Goal: Task Accomplishment & Management: Complete application form

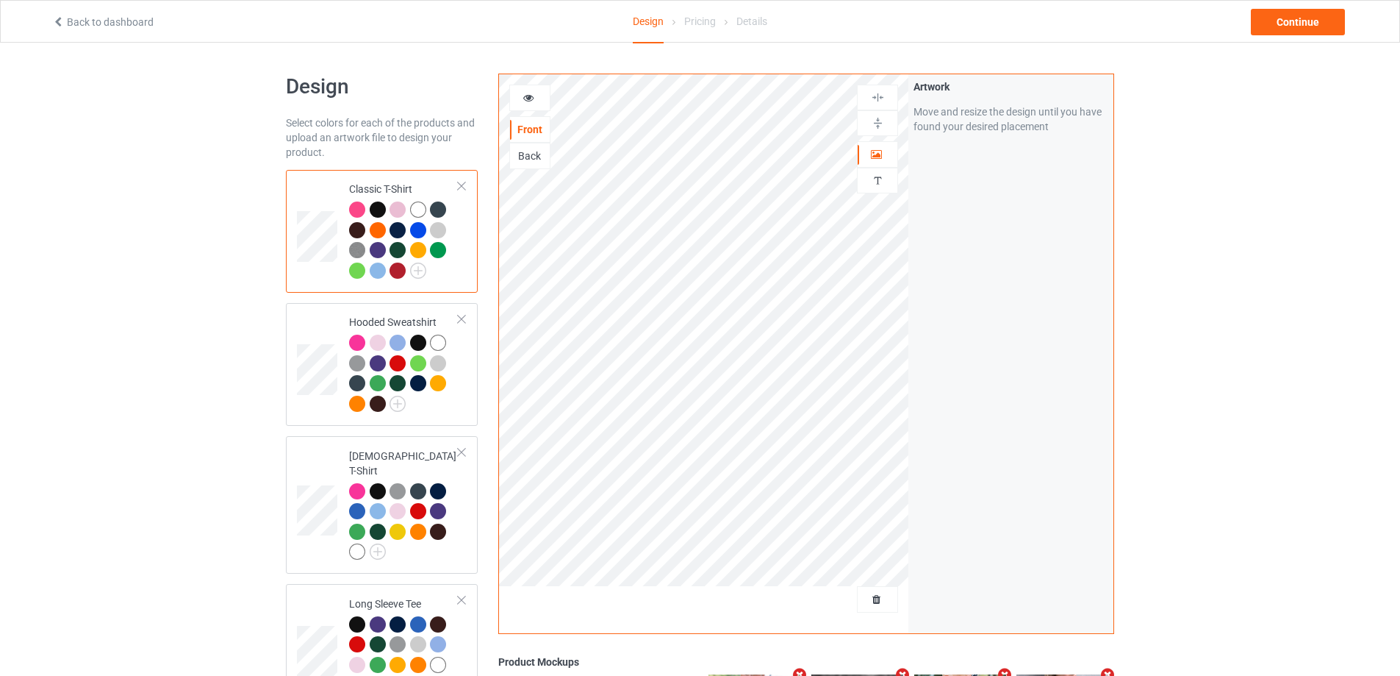
scroll to position [74, 0]
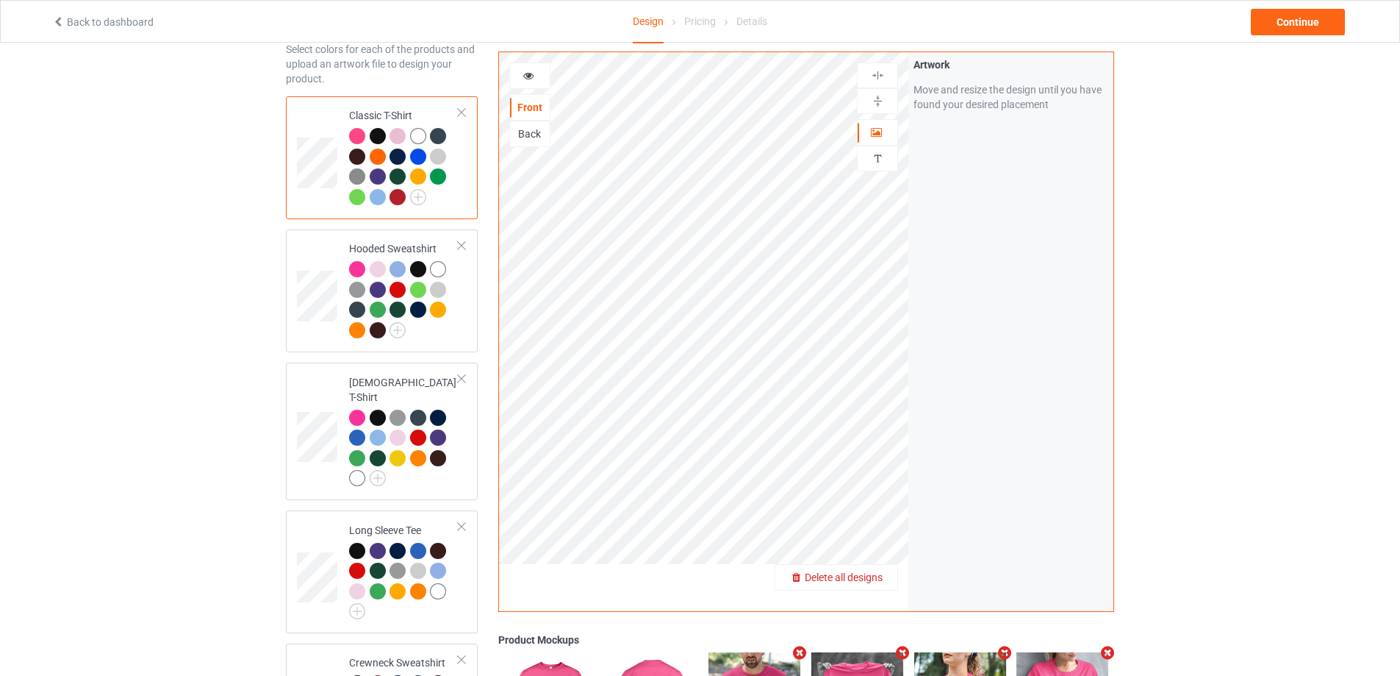
drag, startPoint x: 879, startPoint y: 585, endPoint x: 876, endPoint y: 579, distance: 7.6
click at [876, 579] on span "Delete all designs" at bounding box center [844, 577] width 78 height 12
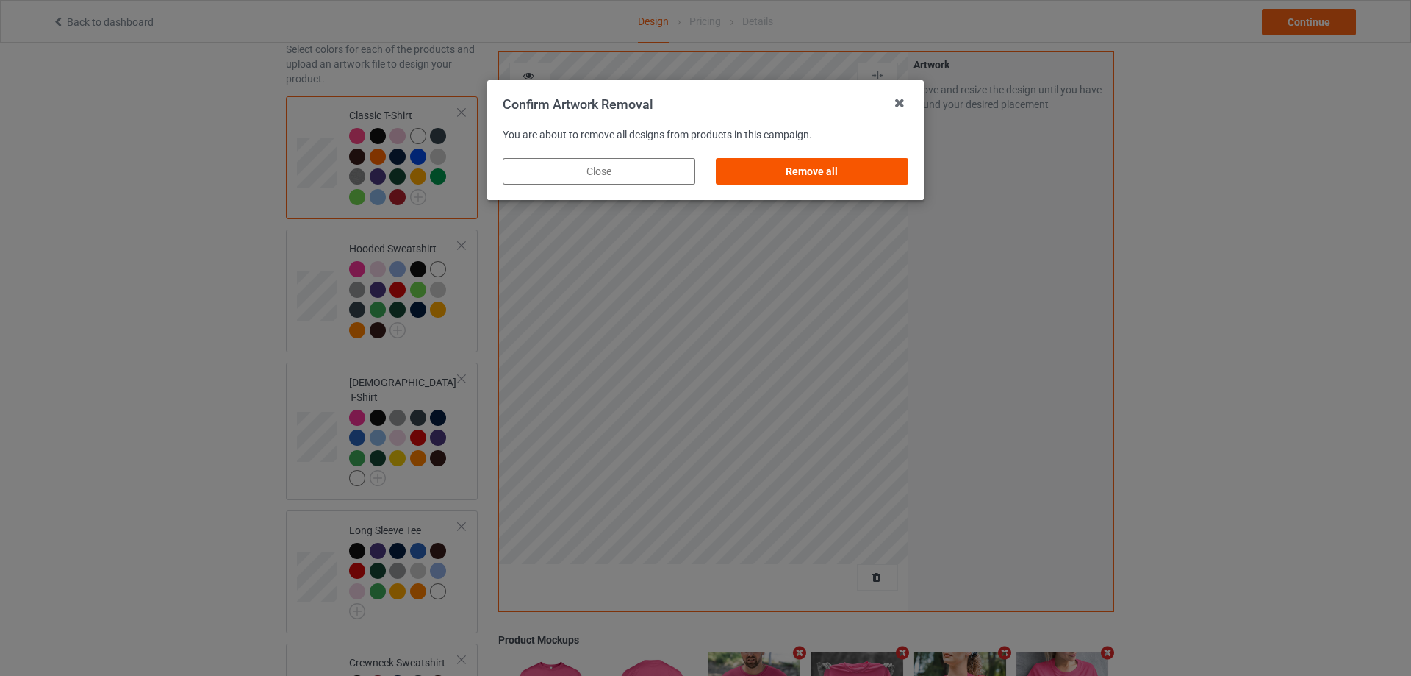
click at [876, 166] on div "Remove all" at bounding box center [812, 171] width 193 height 26
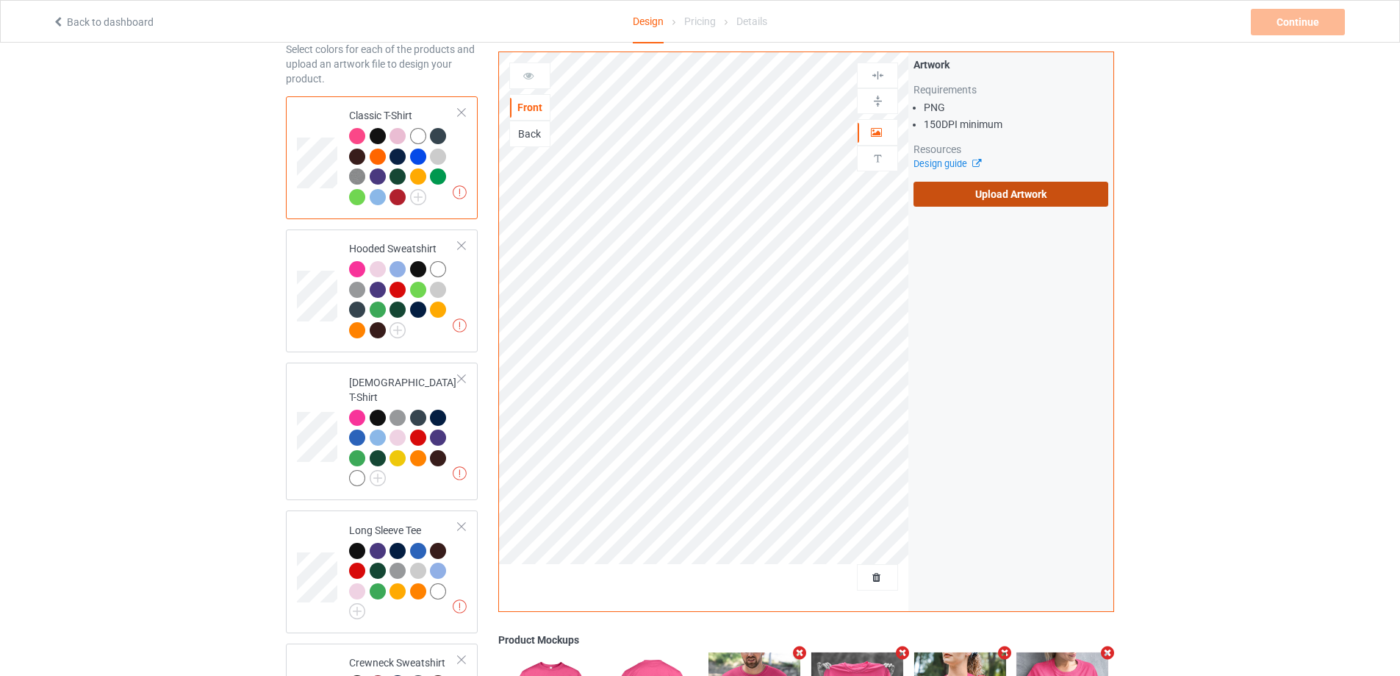
click at [1017, 199] on label "Upload Artwork" at bounding box center [1011, 194] width 195 height 25
click at [0, 0] on input "Upload Artwork" at bounding box center [0, 0] width 0 height 0
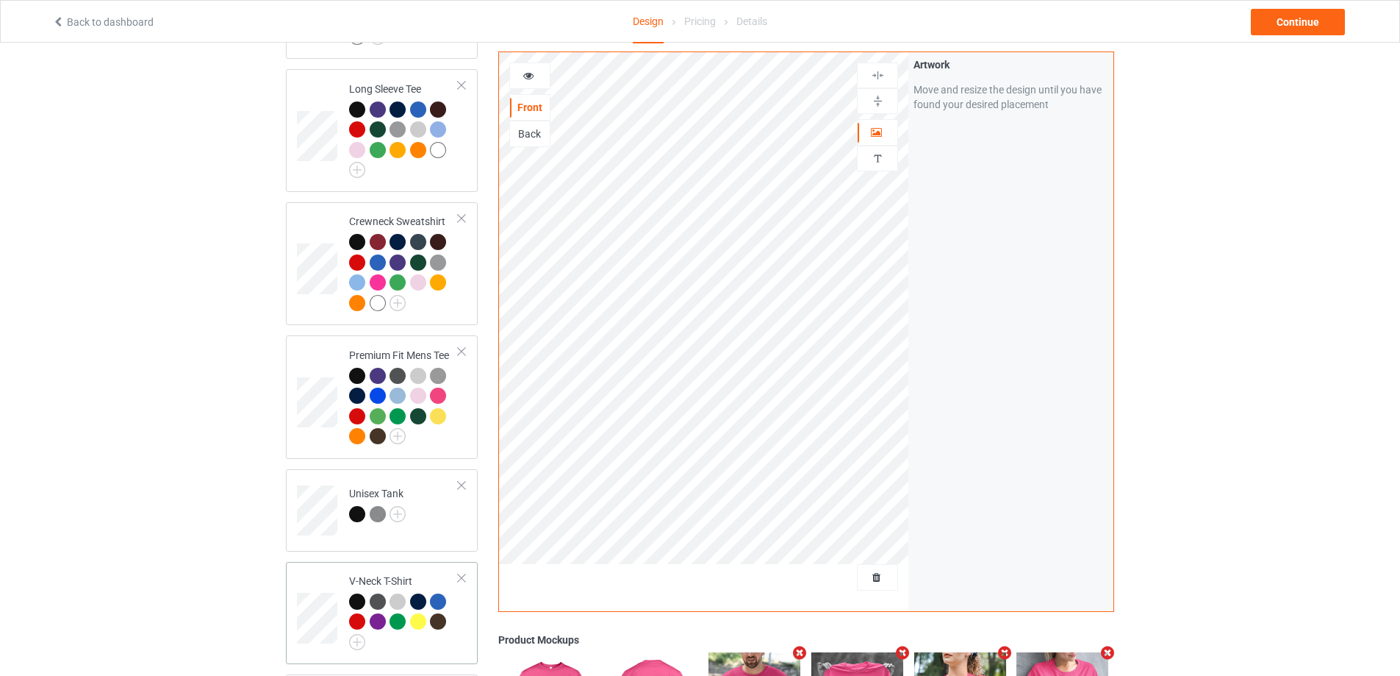
scroll to position [956, 0]
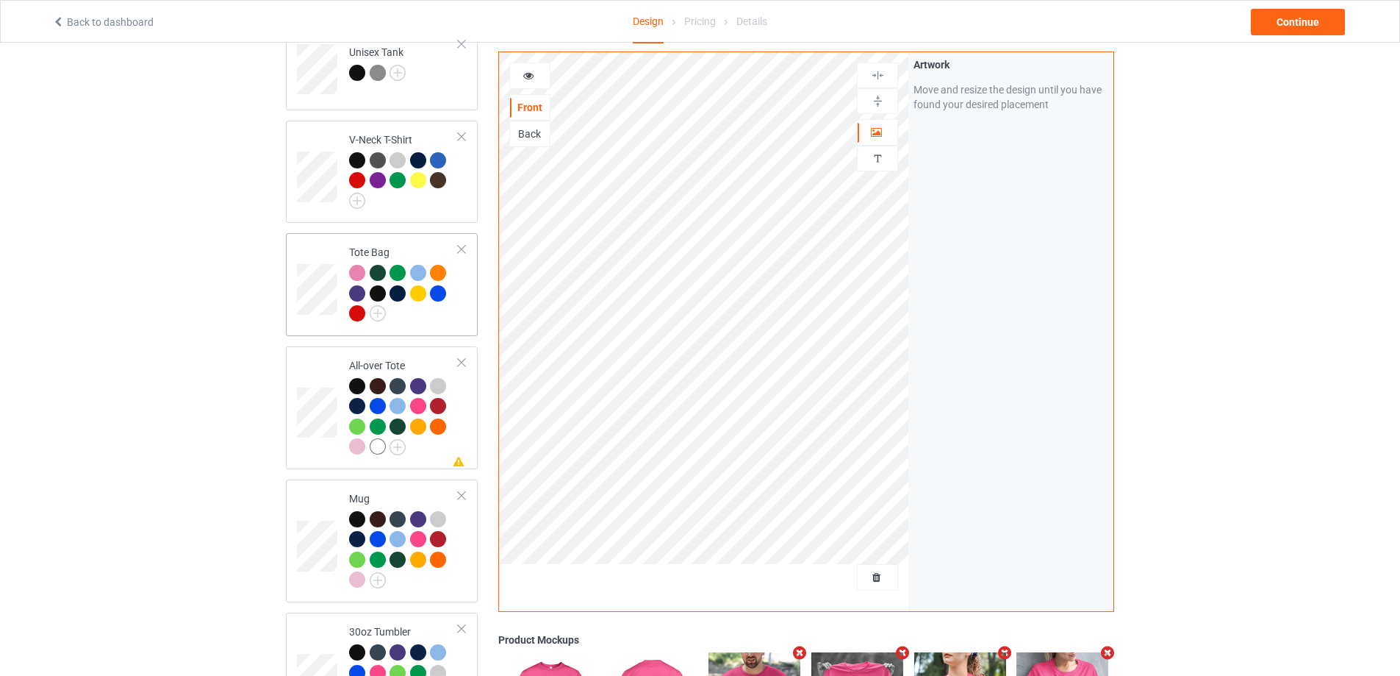
drag, startPoint x: 451, startPoint y: 305, endPoint x: 471, endPoint y: 314, distance: 21.7
click at [451, 305] on div at bounding box center [404, 295] width 110 height 61
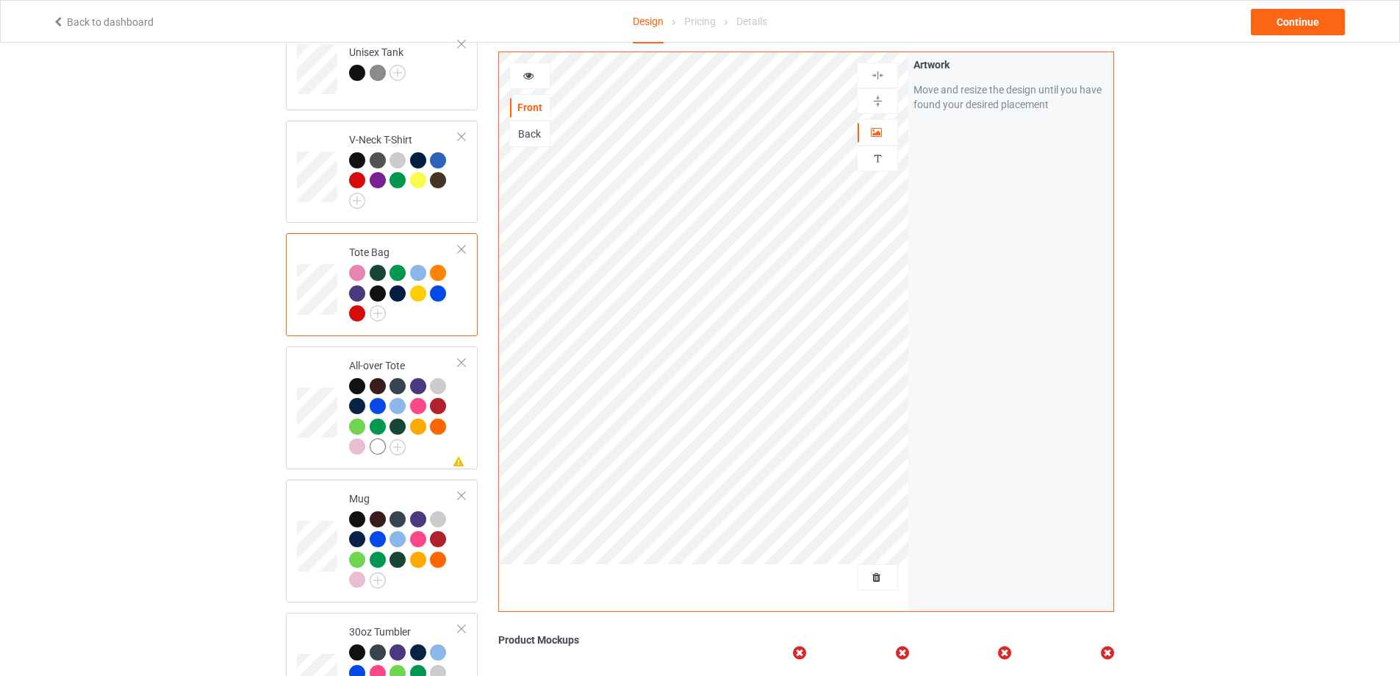
scroll to position [882, 0]
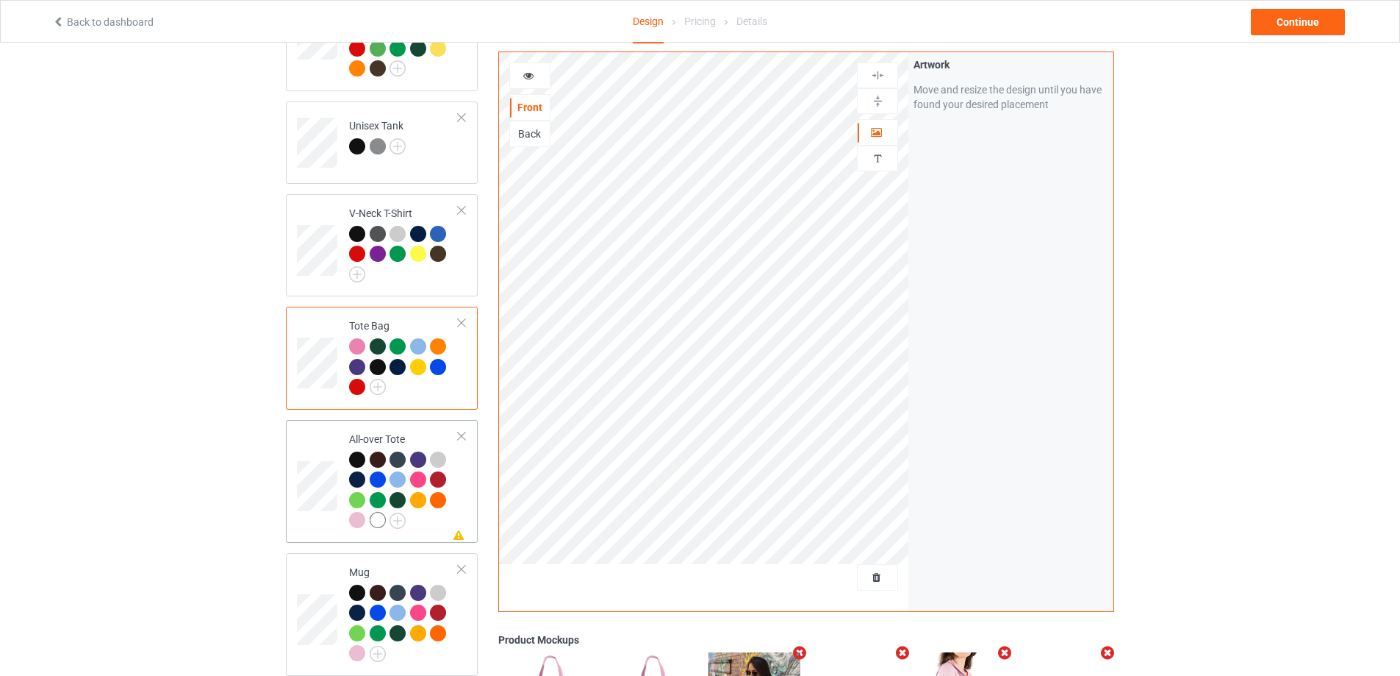
click at [437, 513] on div at bounding box center [404, 491] width 110 height 81
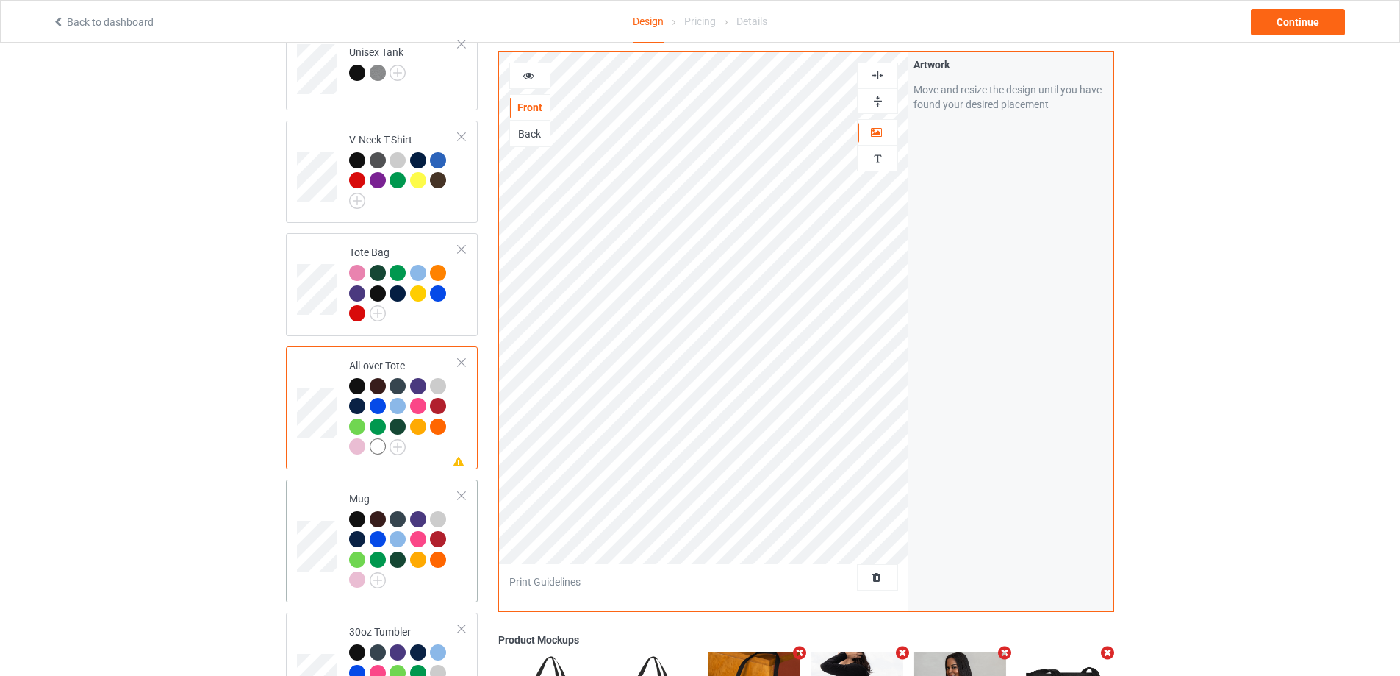
click at [440, 568] on div at bounding box center [404, 551] width 110 height 81
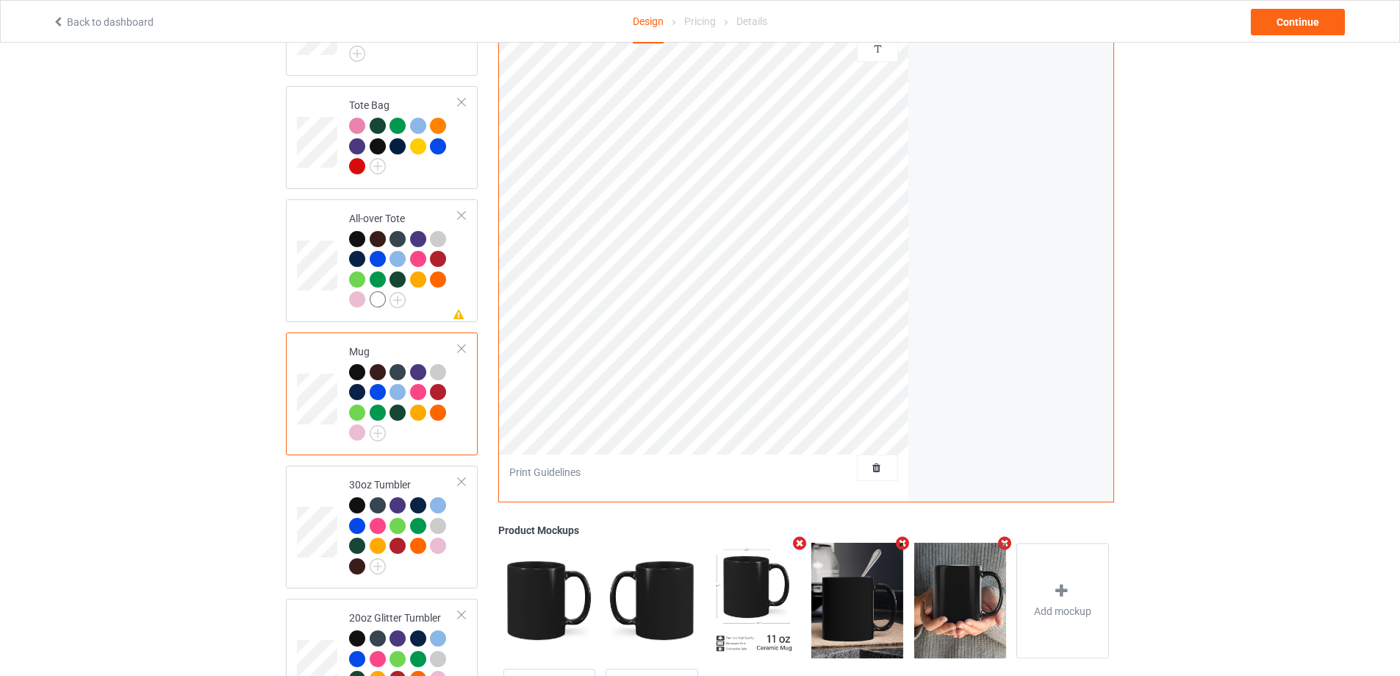
scroll to position [1242, 0]
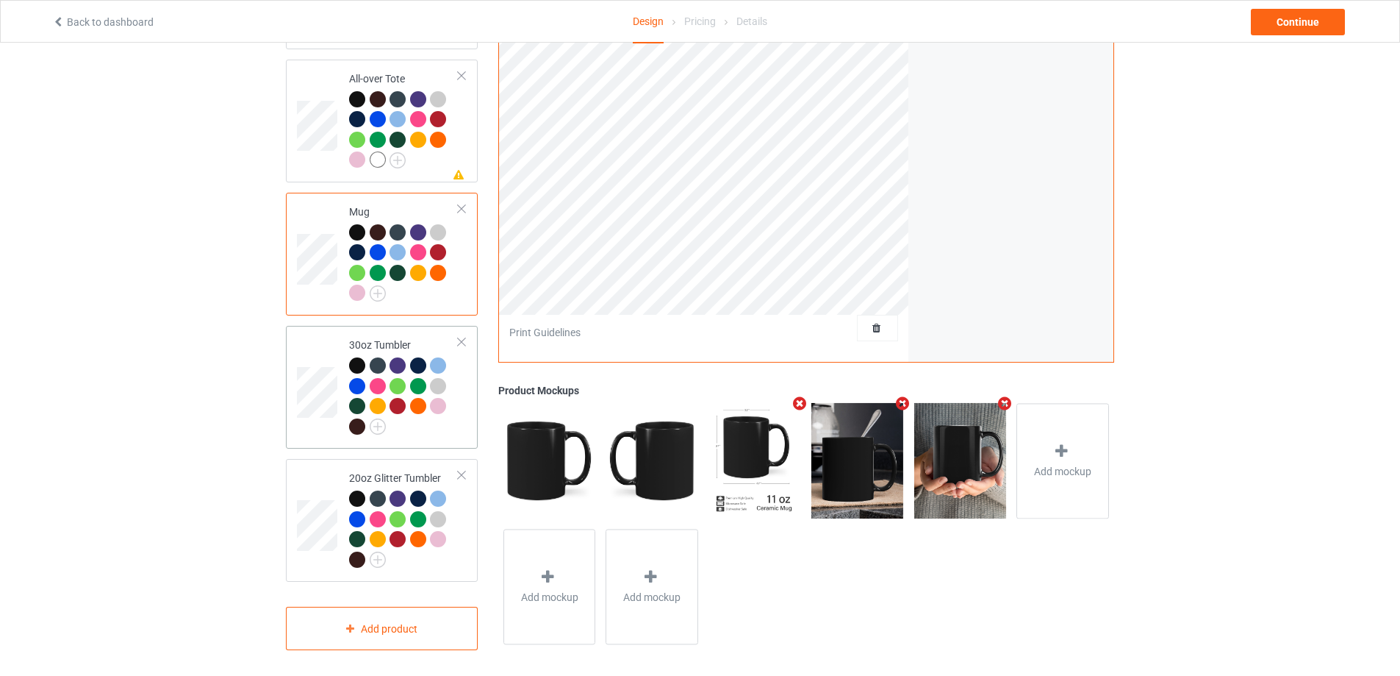
click at [426, 436] on td "30oz Tumbler" at bounding box center [404, 387] width 126 height 111
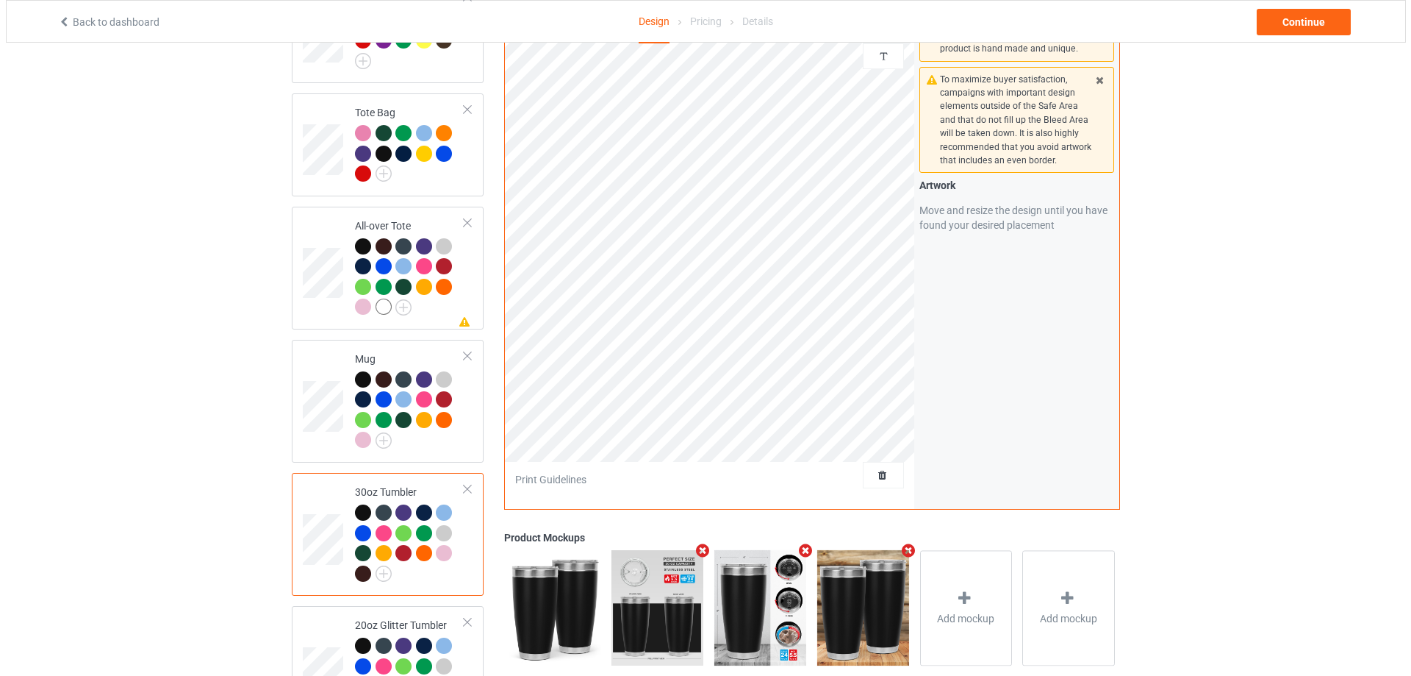
scroll to position [1242, 0]
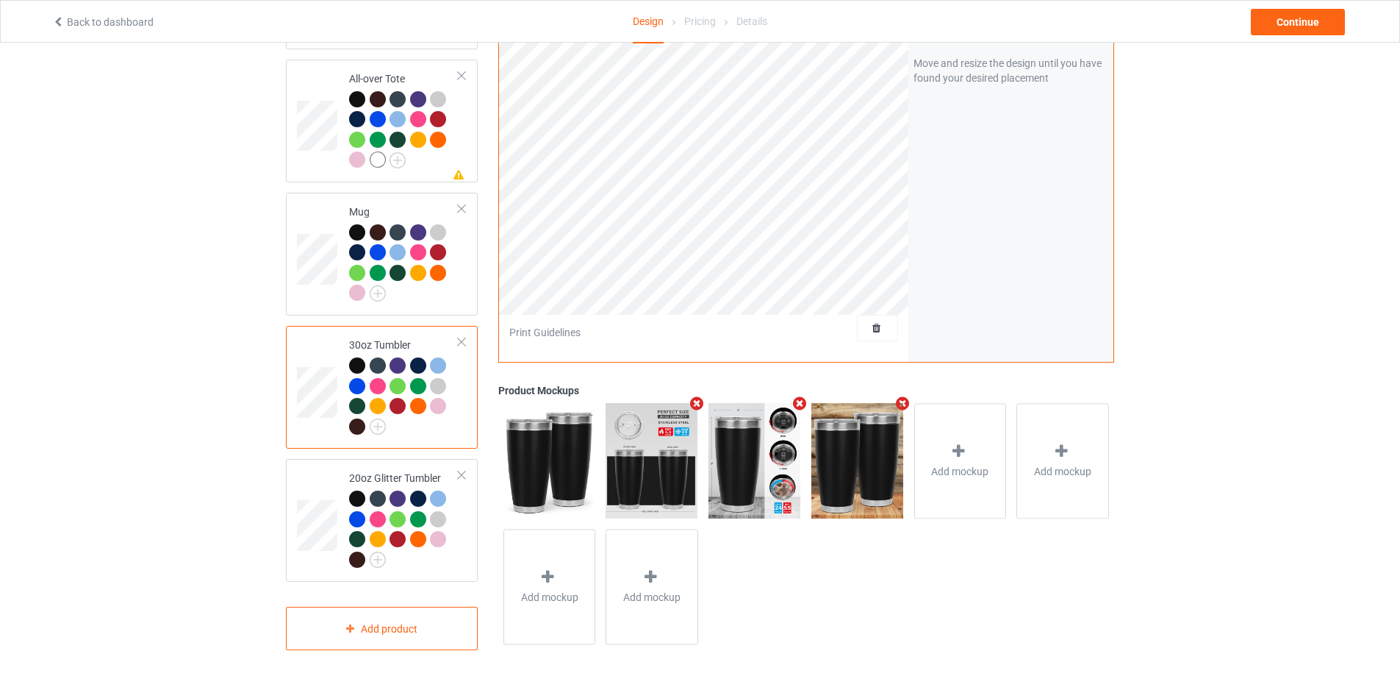
click at [1289, 26] on div "Continue" at bounding box center [1298, 22] width 94 height 26
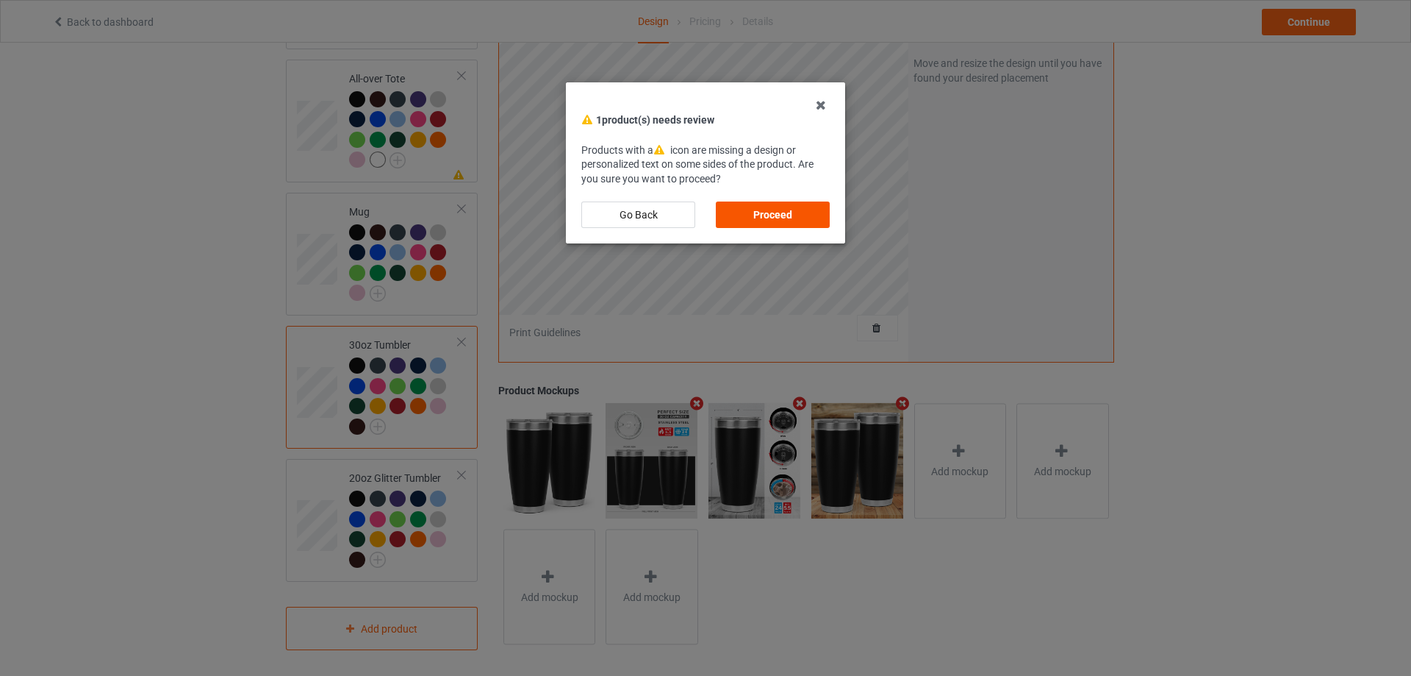
click at [770, 216] on div "Proceed" at bounding box center [773, 214] width 114 height 26
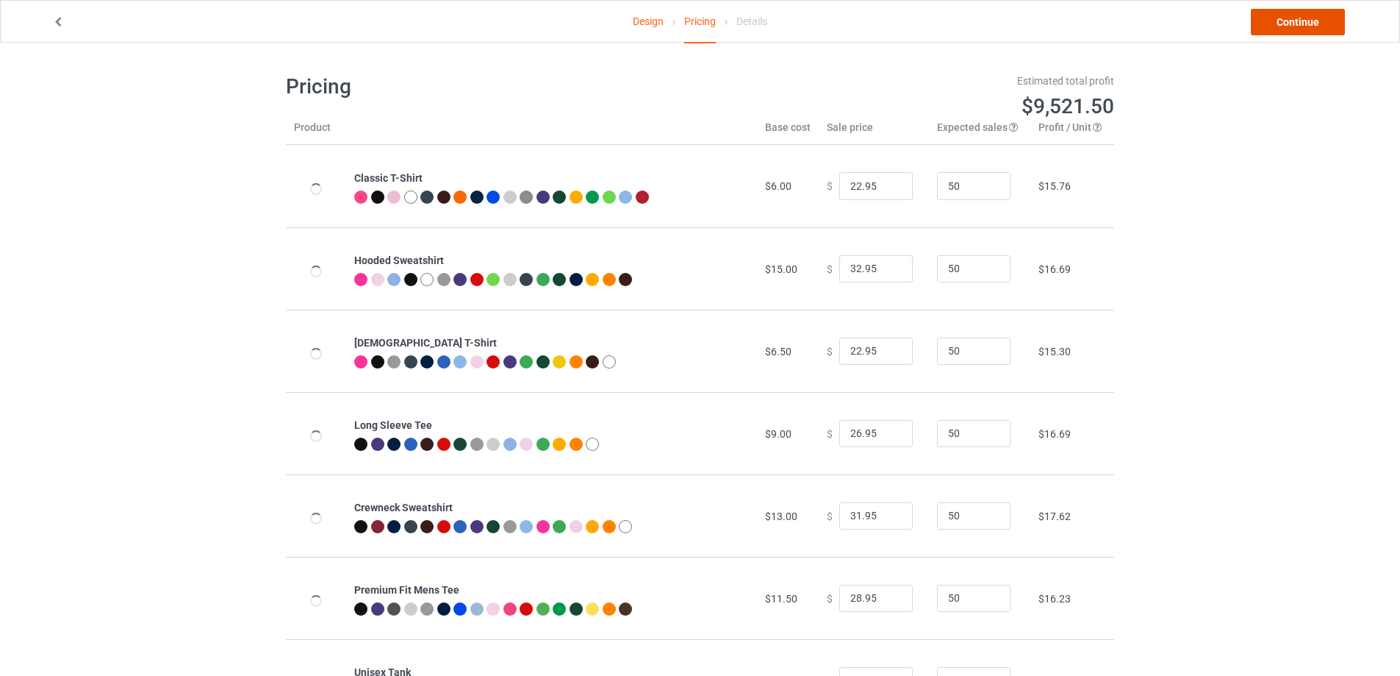
click at [1270, 24] on link "Continue" at bounding box center [1298, 22] width 94 height 26
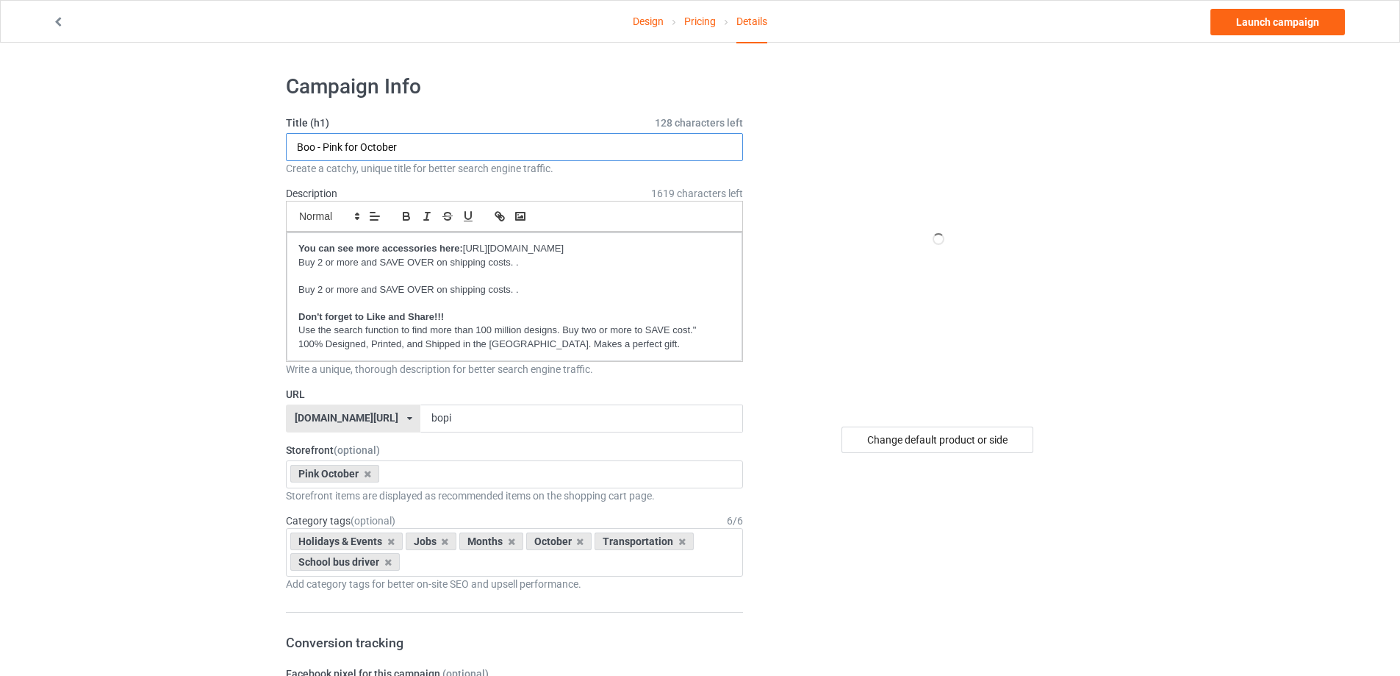
click at [498, 151] on input "Boo - Pink for October" at bounding box center [514, 147] width 457 height 28
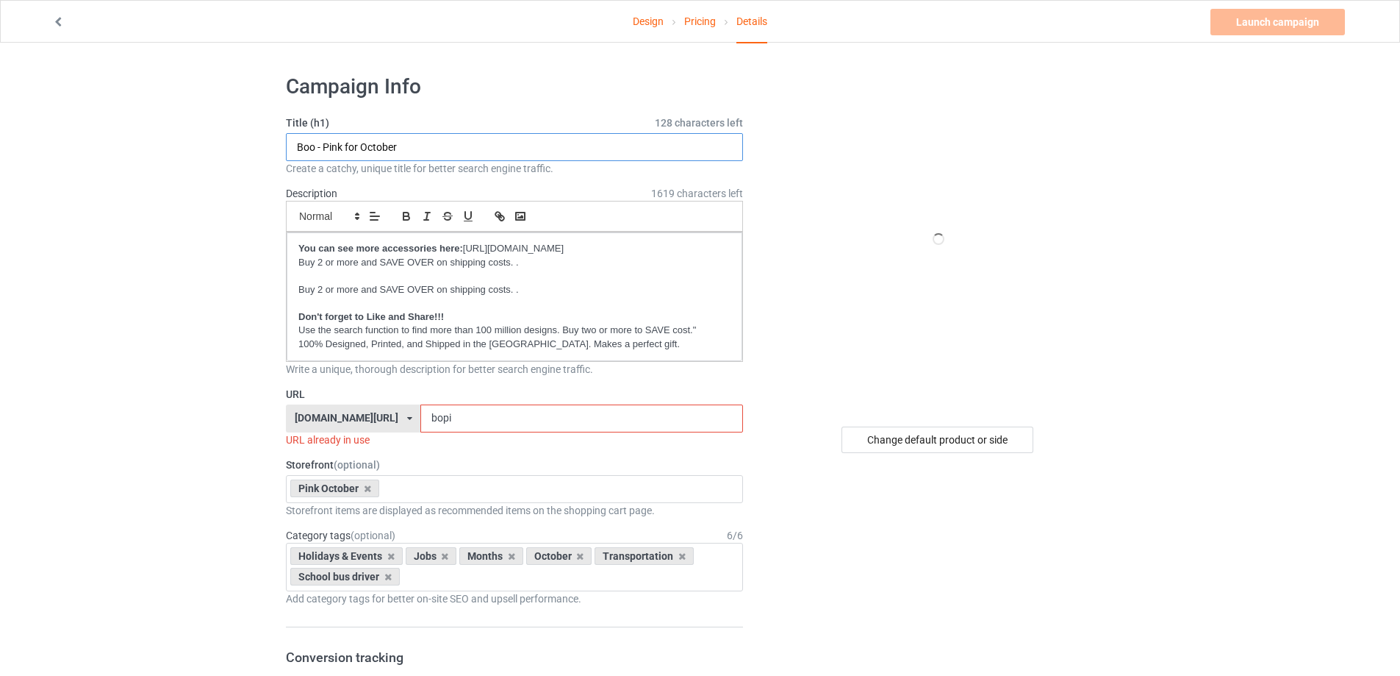
click at [498, 151] on input "Boo - Pink for October" at bounding box center [514, 147] width 457 height 28
paste input "floor polisher machine"
type input "In October we wear Pink for Custodian"
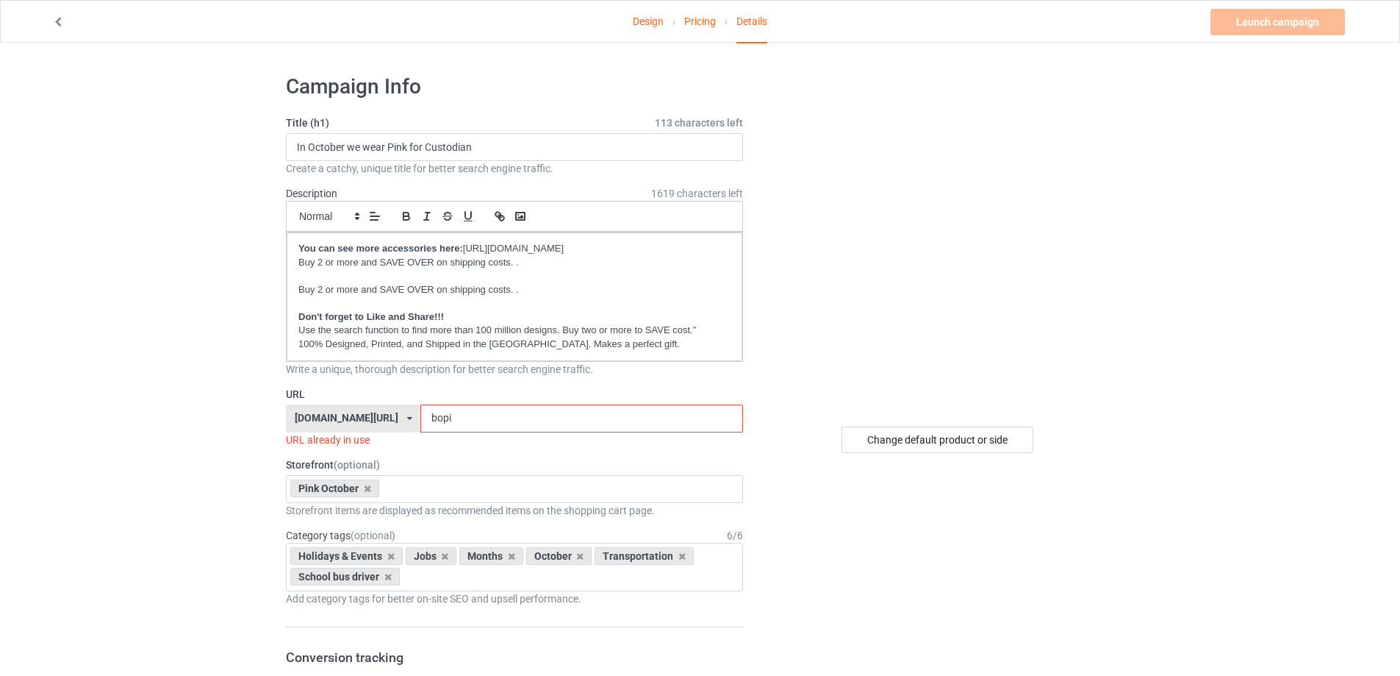
click at [452, 409] on input "bopi" at bounding box center [582, 418] width 322 height 28
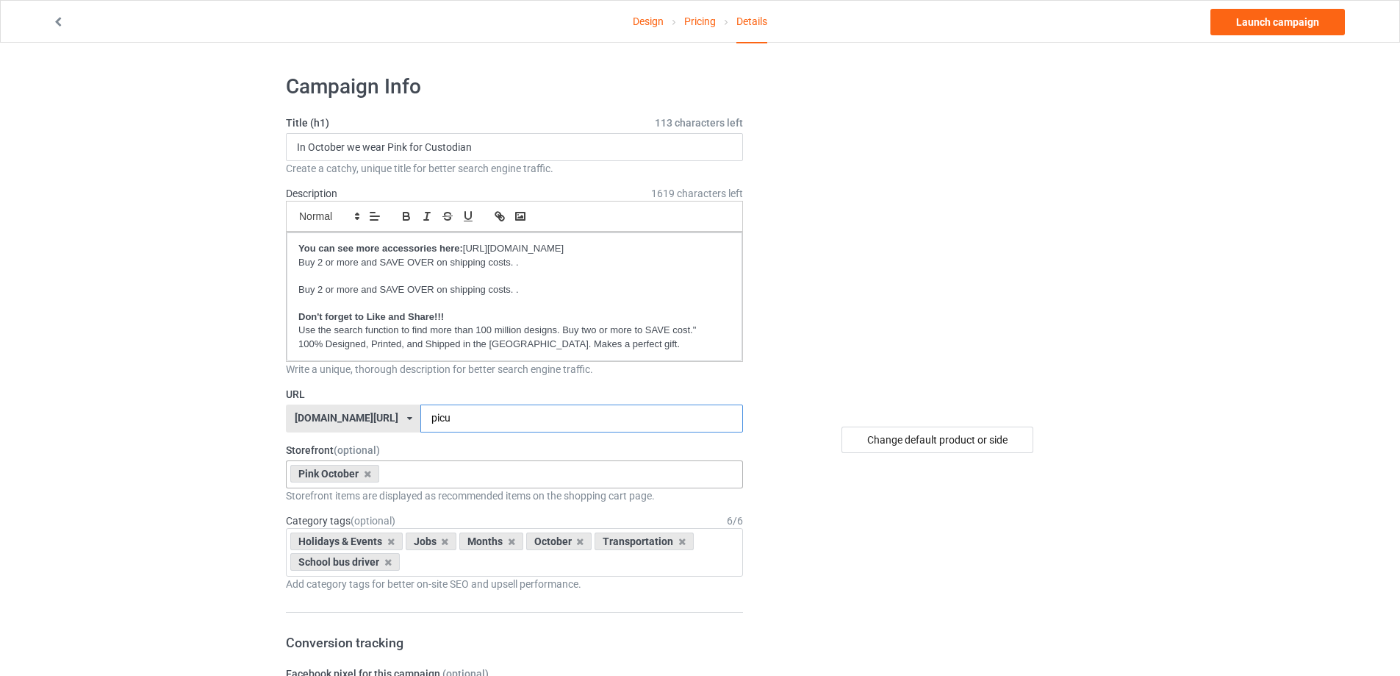
type input "picu"
click at [412, 475] on div "Pink October Welcome Back to school Love the bus month Love My Bus Gift for Sch…" at bounding box center [514, 474] width 457 height 28
click at [362, 474] on div "Pink October" at bounding box center [334, 474] width 89 height 18
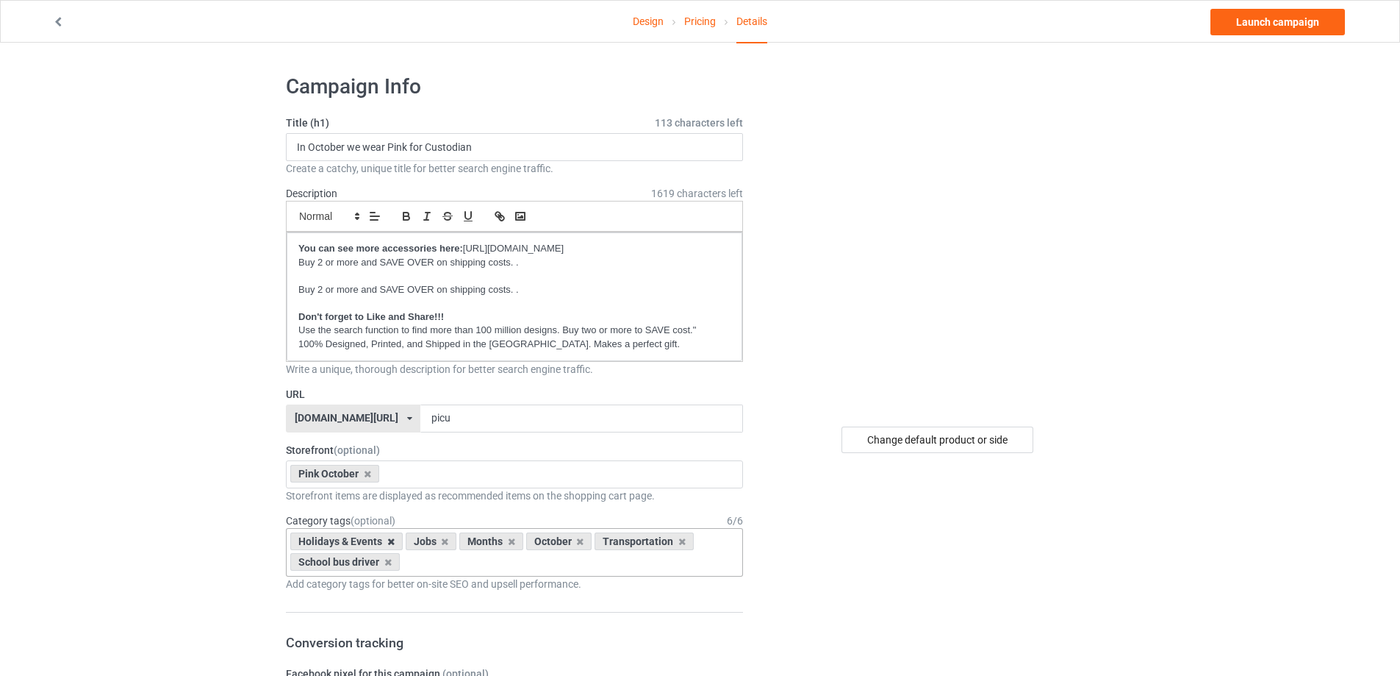
click at [390, 542] on icon at bounding box center [390, 542] width 7 height 10
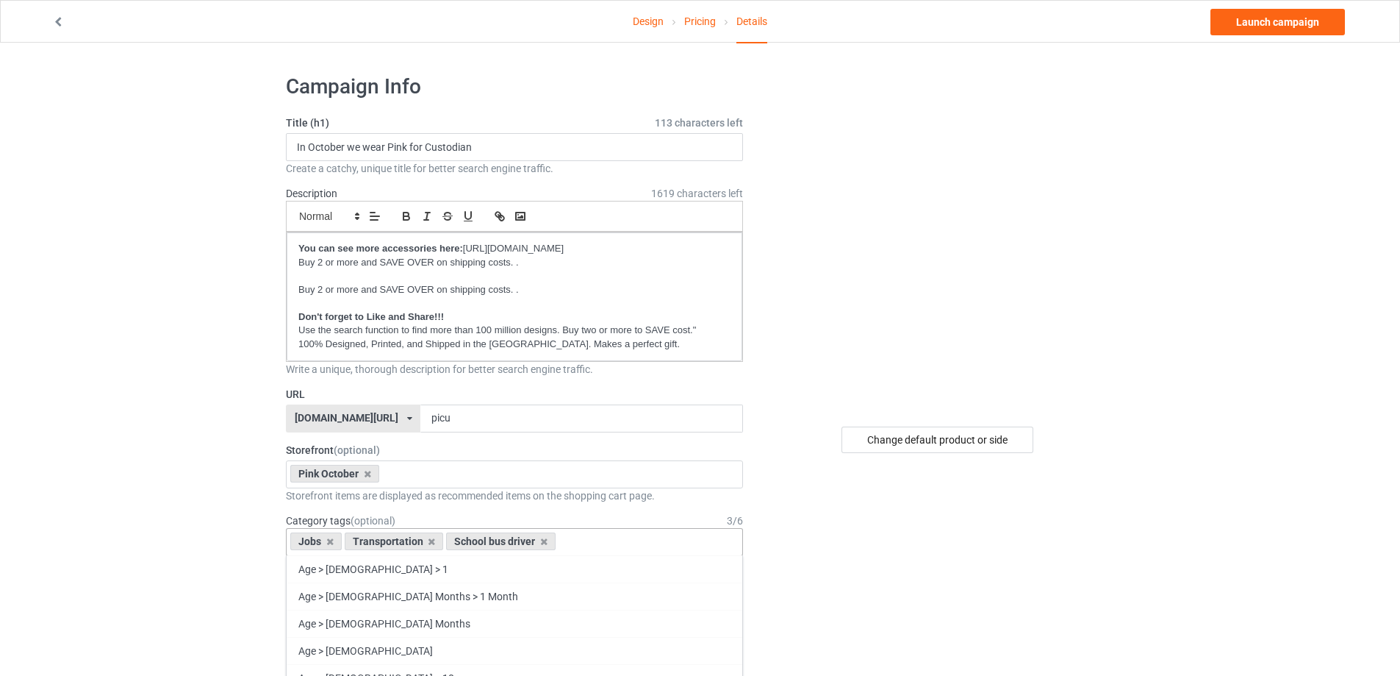
click at [541, 542] on icon at bounding box center [543, 542] width 7 height 10
click at [432, 541] on icon at bounding box center [431, 542] width 7 height 10
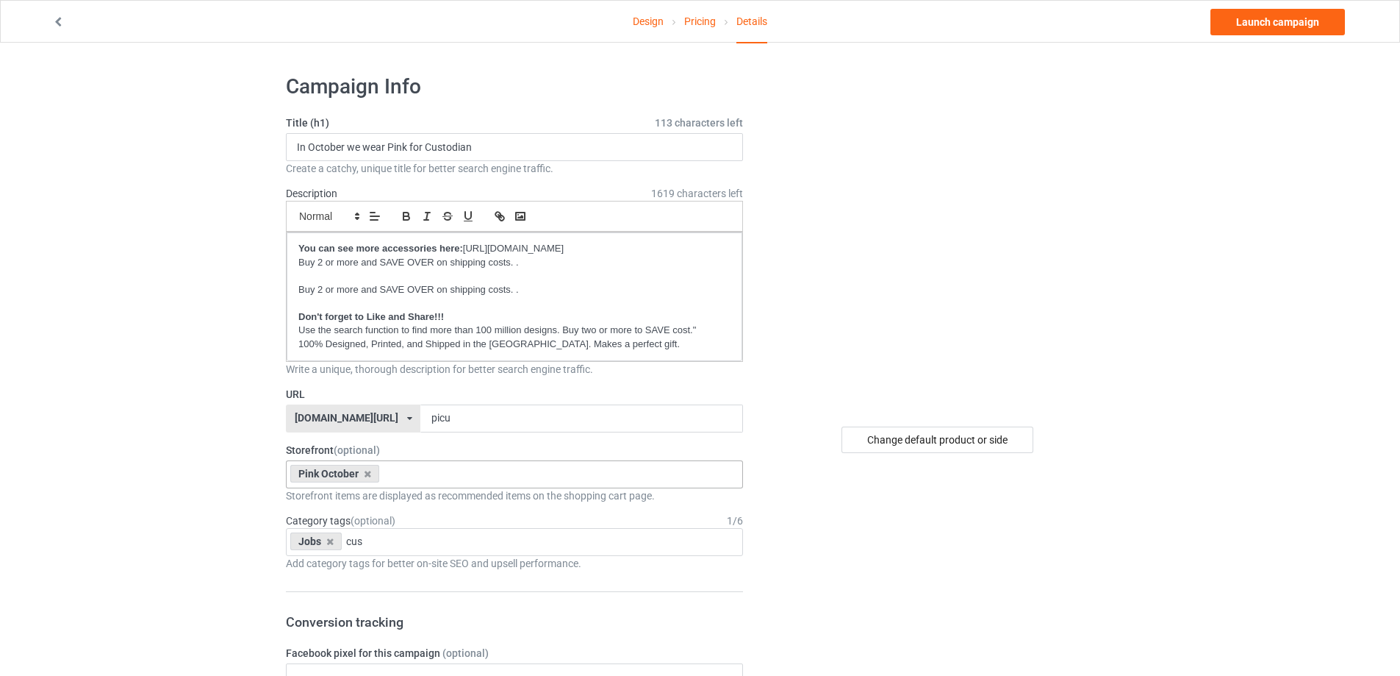
click at [443, 482] on div "Pink October Welcome Back to school Love the bus month Love My Bus Gift for Sch…" at bounding box center [514, 474] width 457 height 28
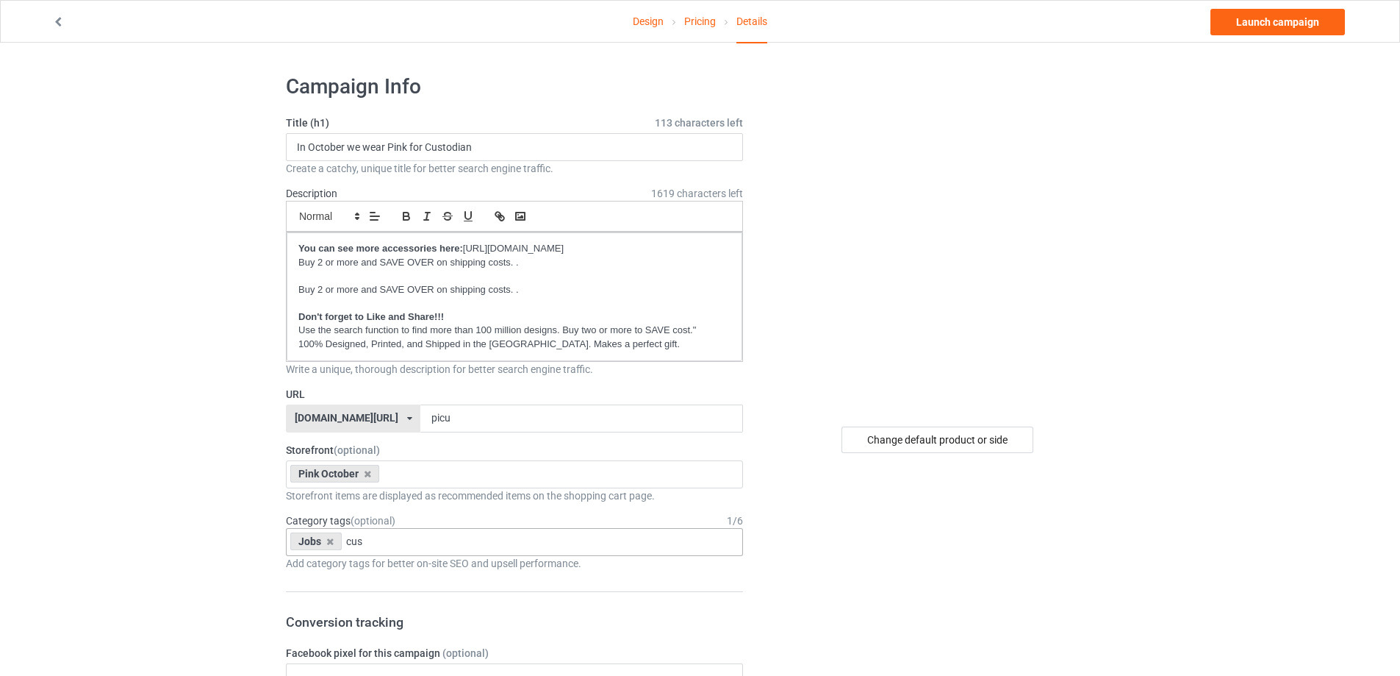
click at [387, 545] on div "Jobs cus Entertainment > Circus > Acrobatics Entertainment > Circus Entertainme…" at bounding box center [514, 542] width 457 height 28
click at [351, 536] on input "cus" at bounding box center [360, 541] width 29 height 12
paste input "Cusdion"
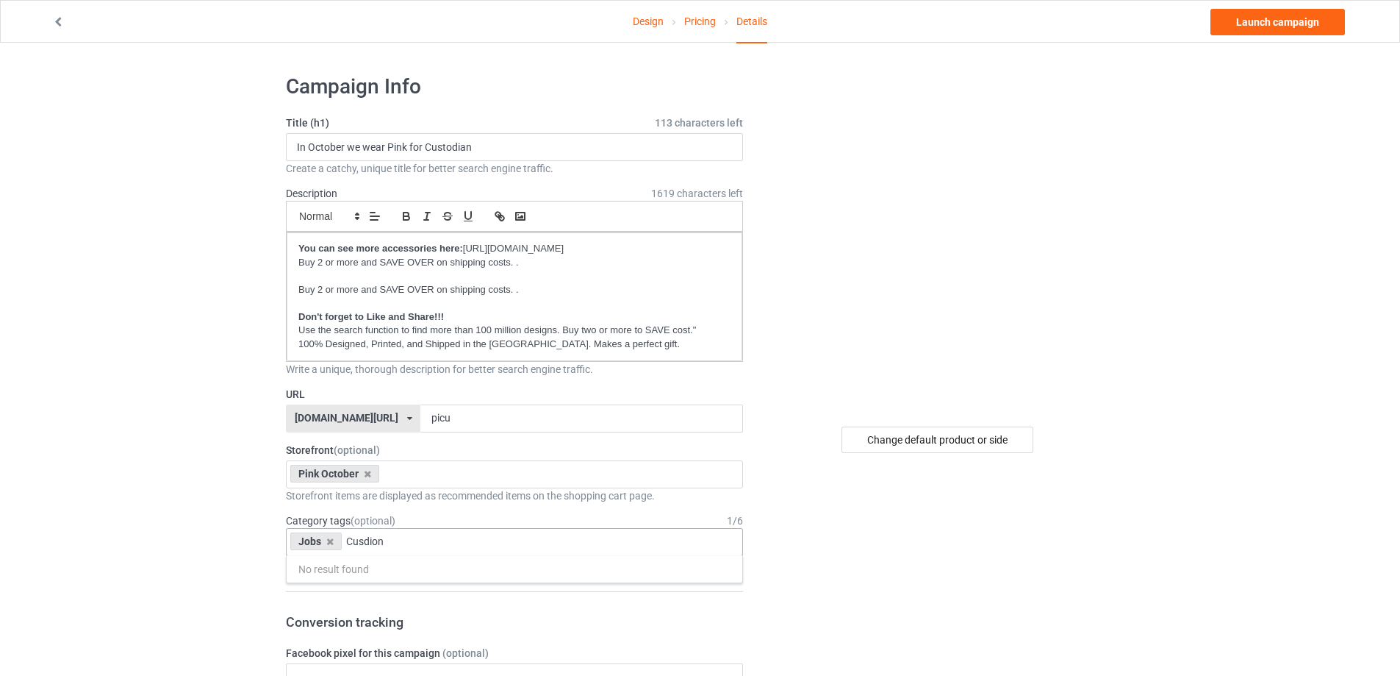
click at [353, 534] on div "Jobs Cusdion No result found 1 1 Month 1-12 Months 1-19 10 10 Month 100 10K Run…" at bounding box center [514, 542] width 457 height 28
type input "C"
click at [1302, 18] on link "Launch campaign" at bounding box center [1278, 22] width 135 height 26
